Goal: Information Seeking & Learning: Learn about a topic

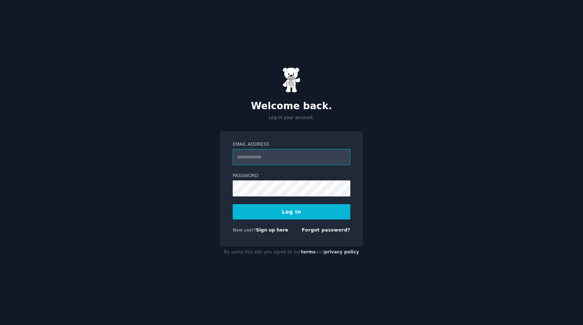
type input "**********"
click at [281, 208] on button "Log In" at bounding box center [292, 211] width 118 height 15
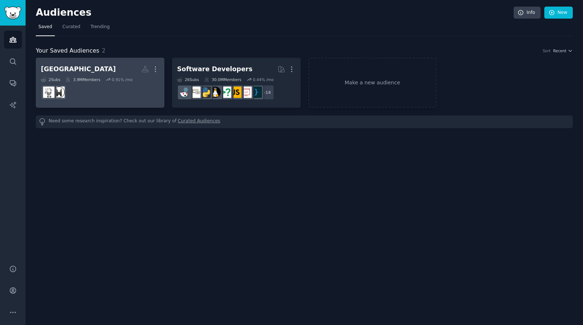
click at [93, 65] on h2 "[GEOGRAPHIC_DATA] More" at bounding box center [100, 69] width 118 height 13
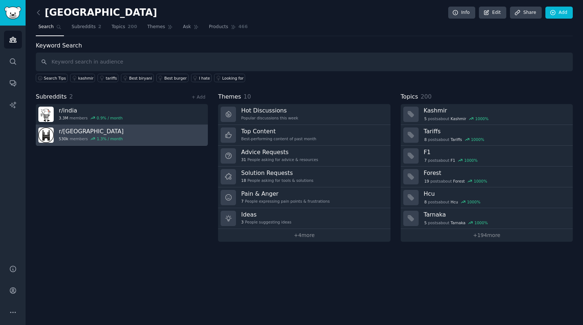
click at [140, 137] on link "r/ hyderabad 530k members 1.3 % / month" at bounding box center [122, 135] width 172 height 21
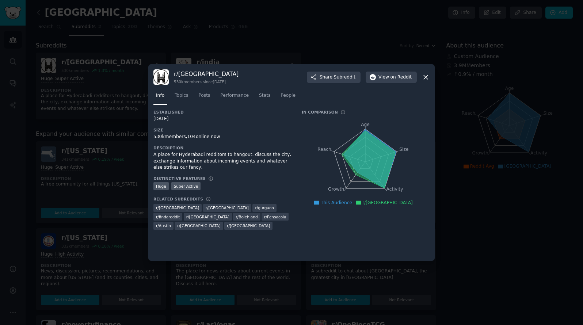
click at [425, 79] on icon at bounding box center [426, 77] width 8 height 8
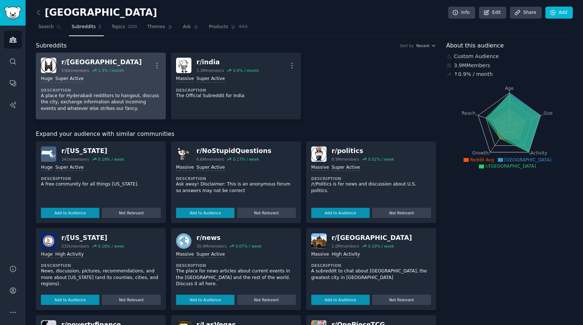
click at [90, 61] on div "r/ [GEOGRAPHIC_DATA]" at bounding box center [101, 62] width 80 height 9
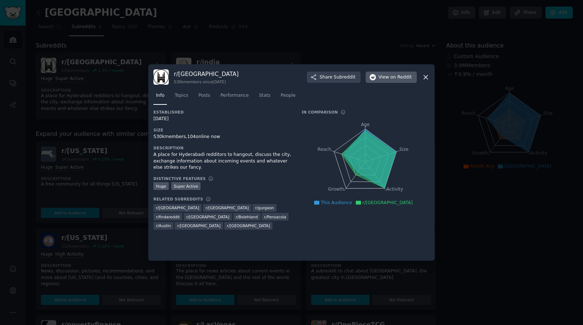
click at [391, 78] on span "on Reddit" at bounding box center [400, 77] width 21 height 7
click at [426, 78] on icon at bounding box center [426, 77] width 4 height 4
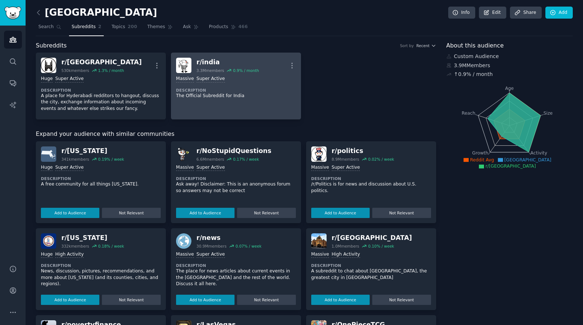
click at [207, 60] on div "r/ [GEOGRAPHIC_DATA]" at bounding box center [227, 62] width 62 height 9
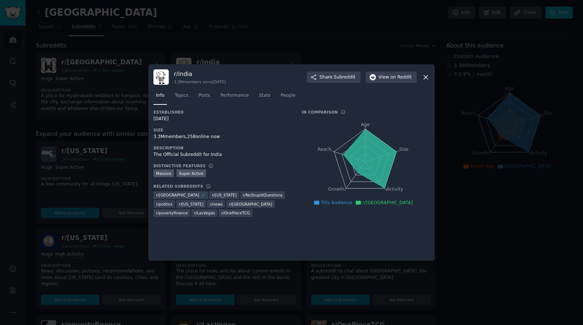
click at [119, 104] on div at bounding box center [291, 162] width 583 height 325
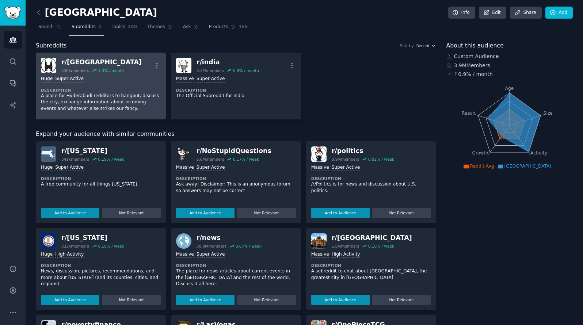
click at [87, 62] on div "r/ [GEOGRAPHIC_DATA]" at bounding box center [101, 62] width 80 height 9
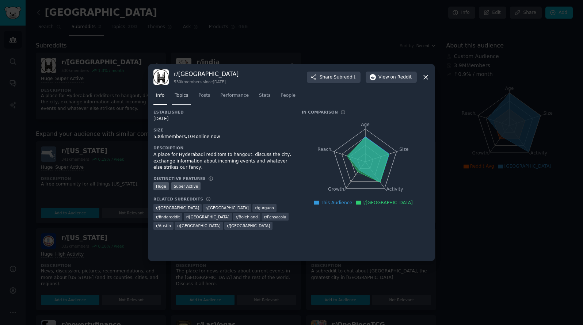
click at [181, 95] on span "Topics" at bounding box center [182, 95] width 14 height 7
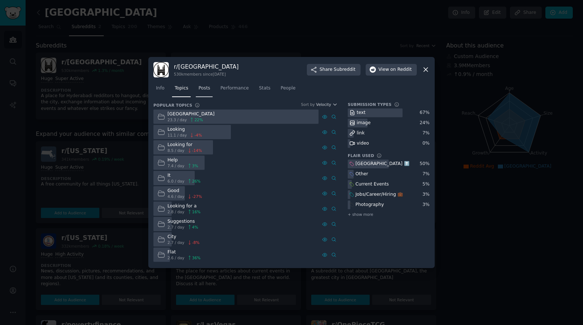
click at [207, 90] on span "Posts" at bounding box center [204, 88] width 12 height 7
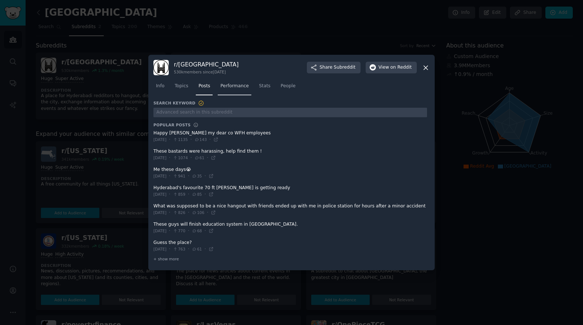
click at [233, 86] on span "Performance" at bounding box center [234, 86] width 28 height 7
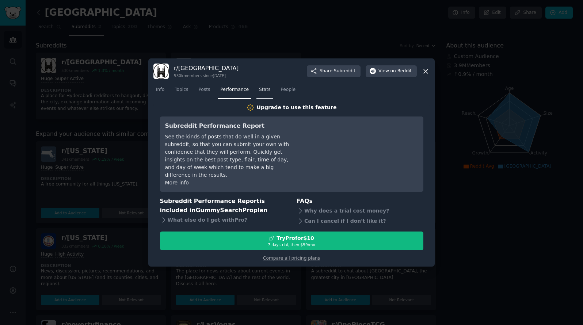
click at [266, 93] on span "Stats" at bounding box center [264, 90] width 11 height 7
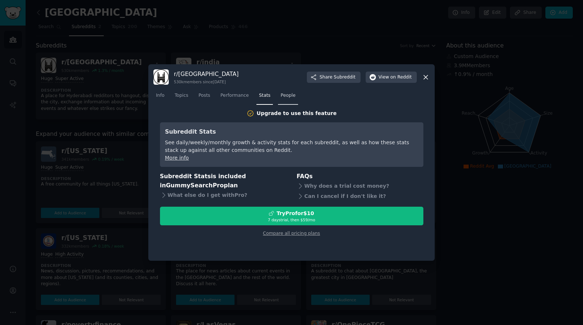
click at [287, 99] on span "People" at bounding box center [287, 95] width 15 height 7
click at [426, 80] on icon at bounding box center [426, 77] width 8 height 8
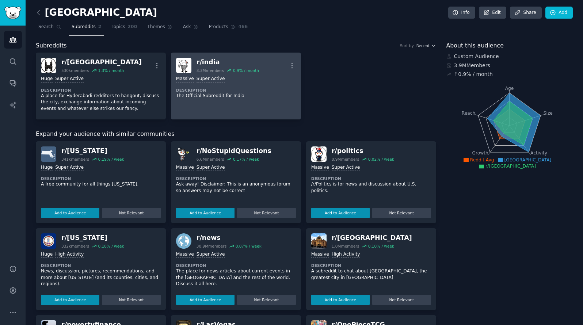
click at [203, 61] on div "r/ [GEOGRAPHIC_DATA]" at bounding box center [227, 62] width 62 height 9
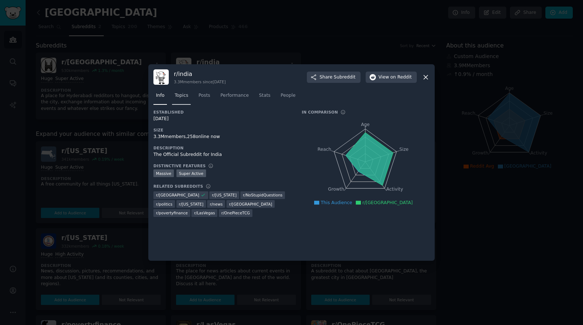
click at [183, 97] on span "Topics" at bounding box center [182, 95] width 14 height 7
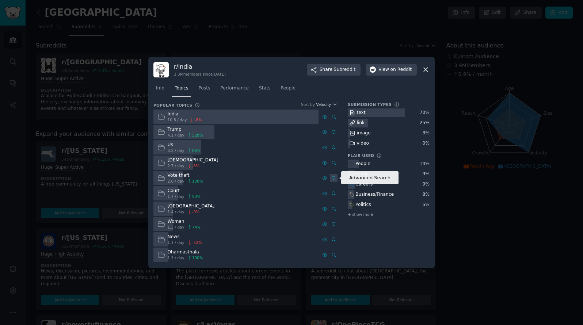
click at [334, 179] on icon at bounding box center [333, 178] width 5 height 5
click at [160, 179] on icon at bounding box center [161, 178] width 8 height 8
click at [177, 177] on div "Vote theft" at bounding box center [185, 175] width 35 height 7
drag, startPoint x: 188, startPoint y: 177, endPoint x: 192, endPoint y: 172, distance: 6.5
click at [188, 177] on div "Vote theft" at bounding box center [185, 175] width 35 height 7
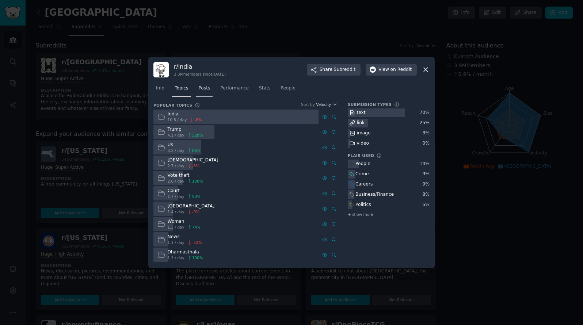
click at [205, 90] on span "Posts" at bounding box center [204, 88] width 12 height 7
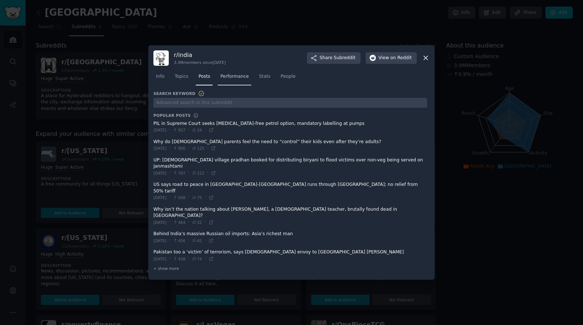
click at [239, 80] on span "Performance" at bounding box center [234, 76] width 28 height 7
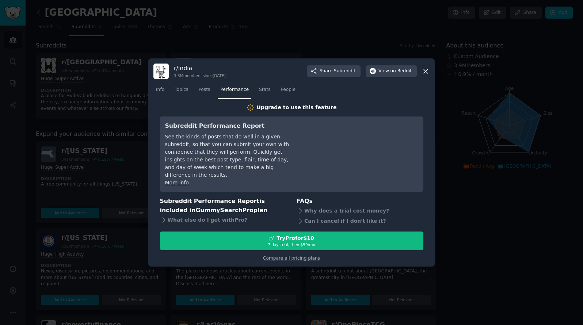
click at [424, 75] on icon at bounding box center [426, 72] width 8 height 8
